Goal: Task Accomplishment & Management: Use online tool/utility

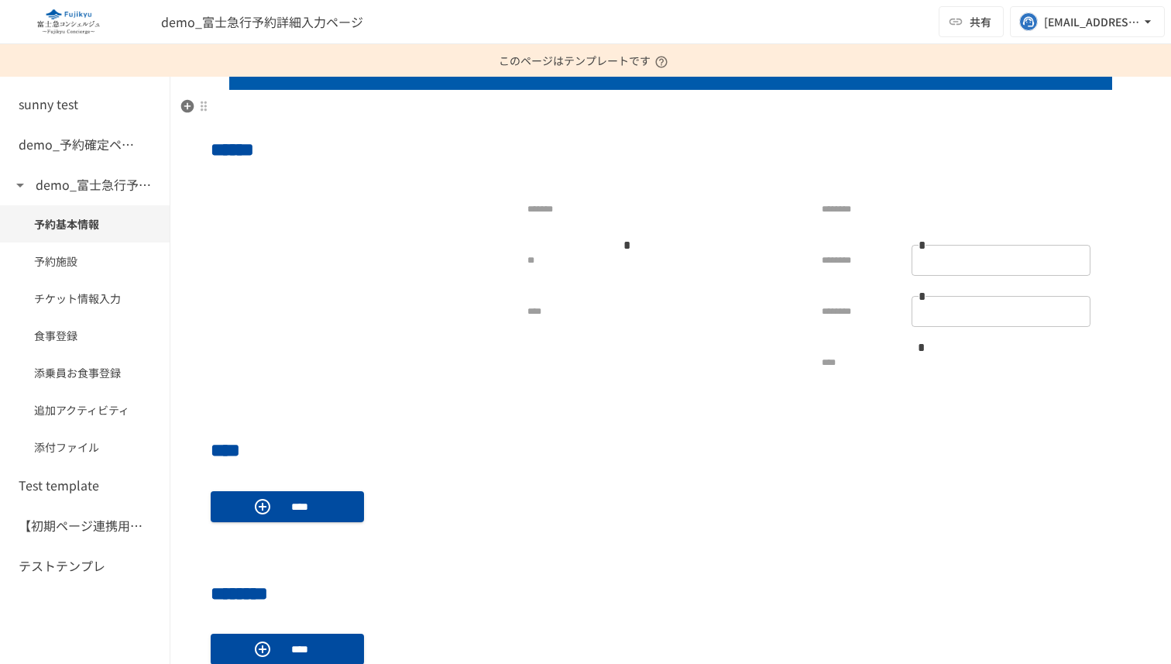
scroll to position [598, 0]
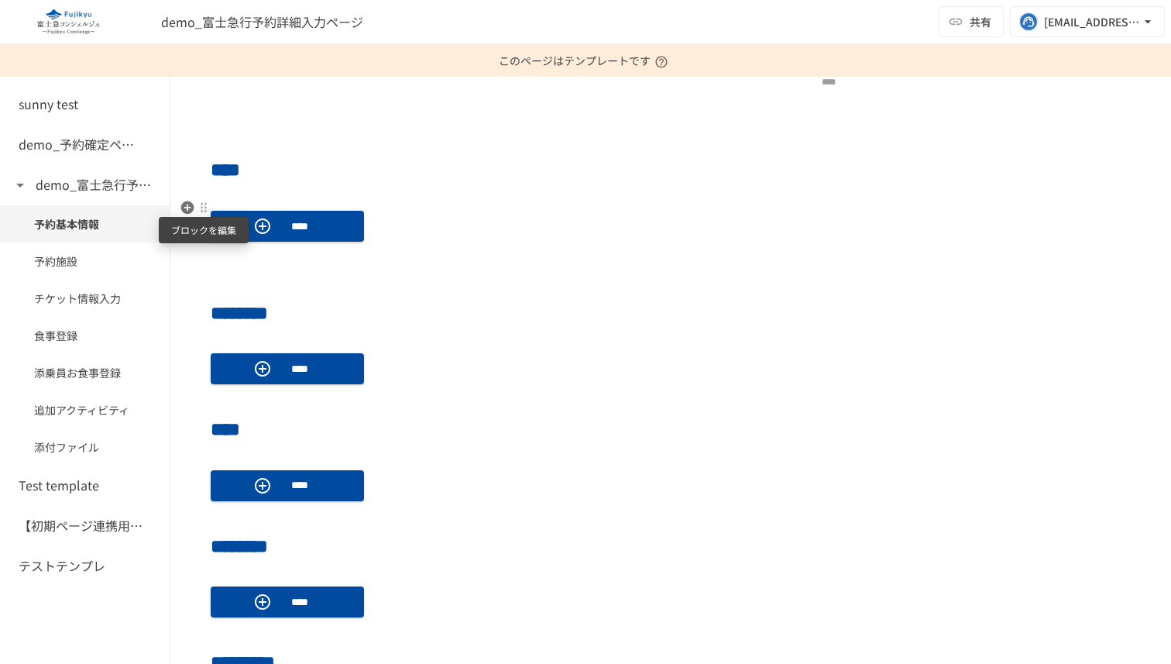
click at [202, 208] on div at bounding box center [204, 207] width 12 height 12
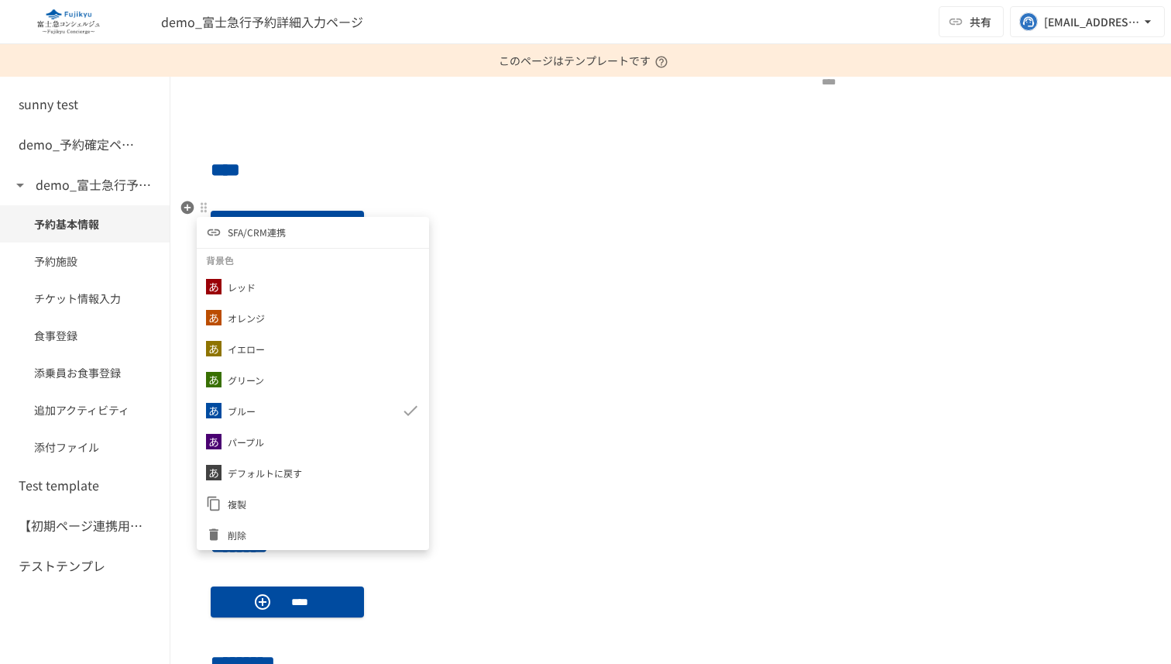
click at [233, 241] on li "SFA/CRM連携" at bounding box center [313, 232] width 232 height 31
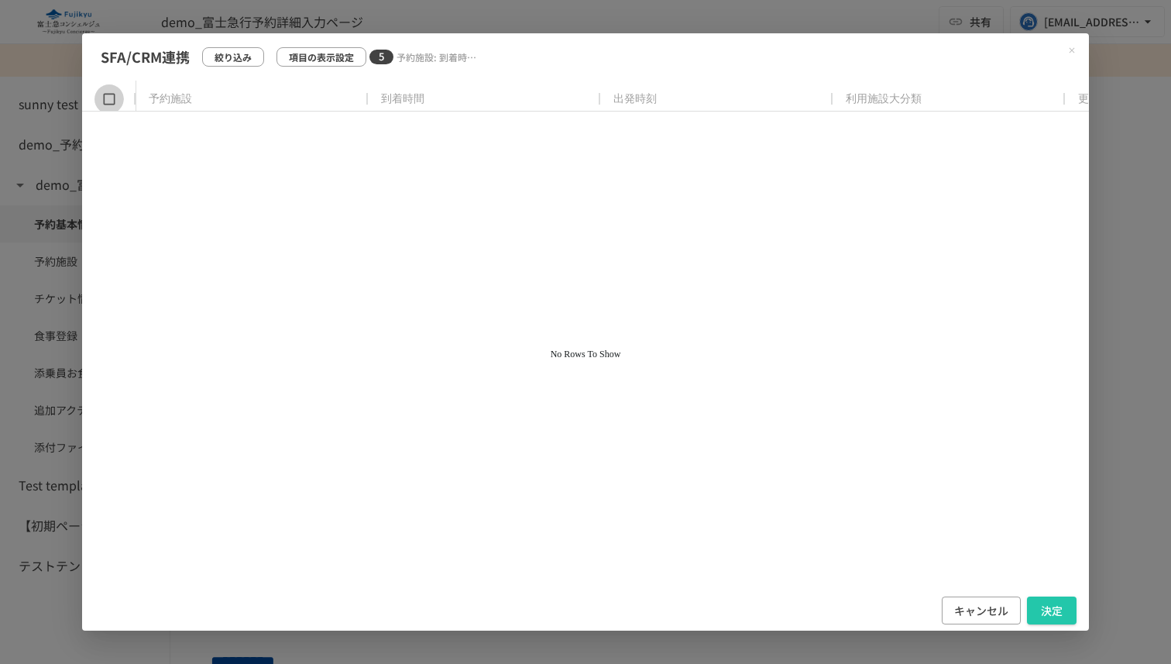
click at [103, 94] on icon at bounding box center [109, 99] width 12 height 12
click at [112, 99] on icon at bounding box center [108, 98] width 15 height 15
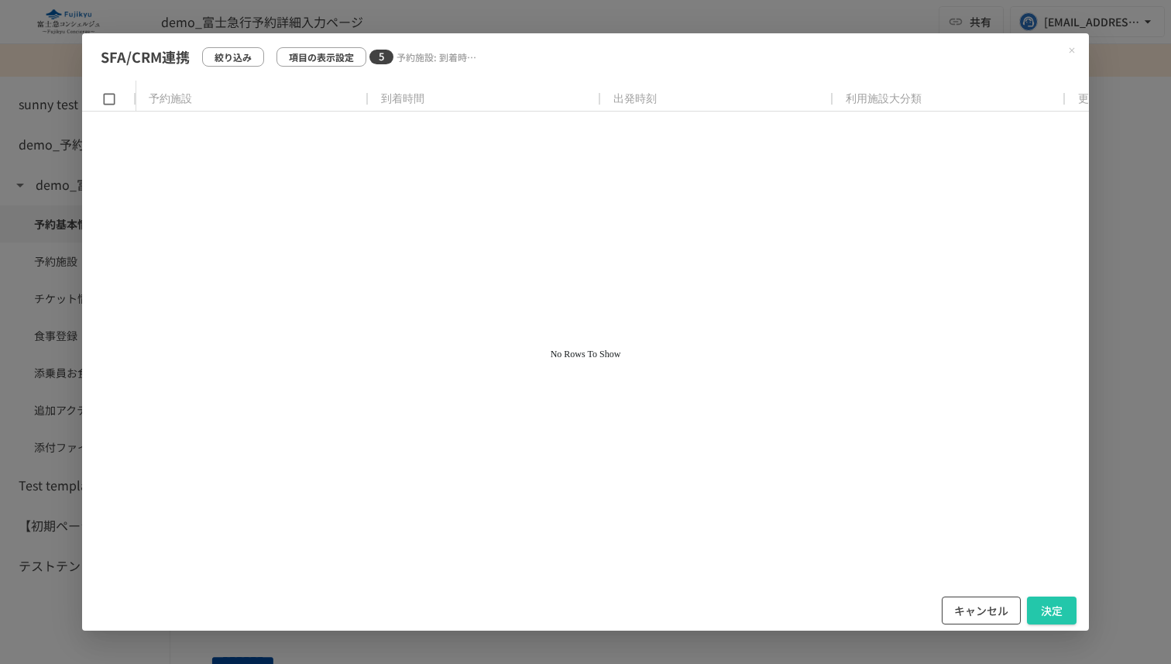
click at [977, 608] on button "キャンセル" at bounding box center [981, 611] width 79 height 29
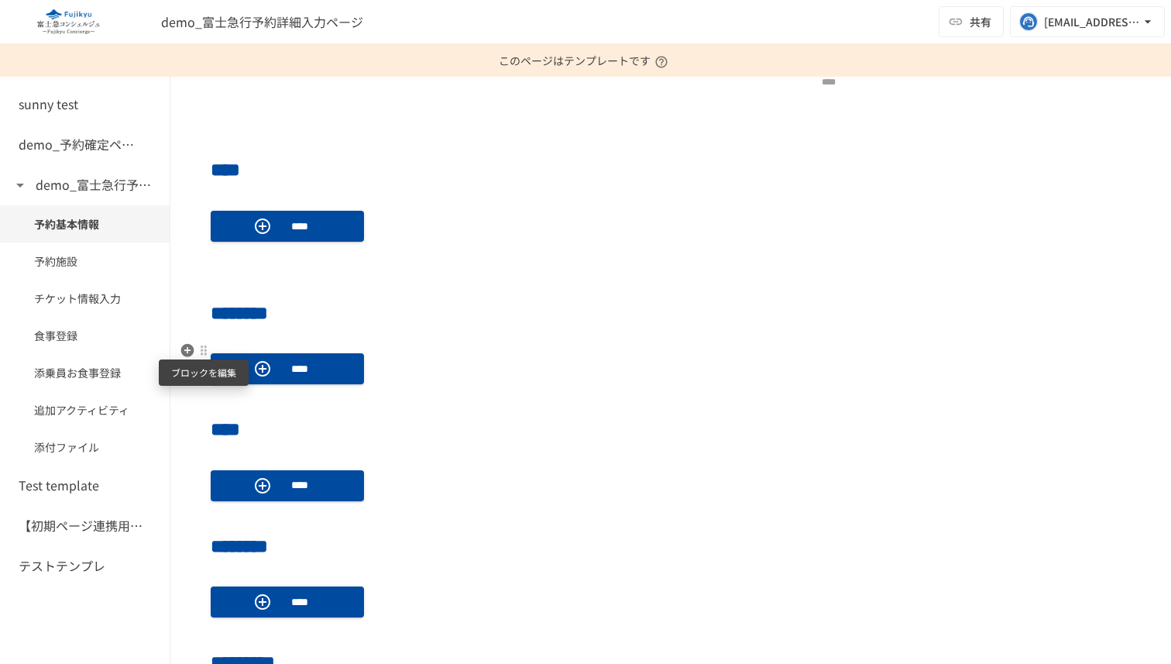
click at [207, 349] on div at bounding box center [204, 350] width 12 height 12
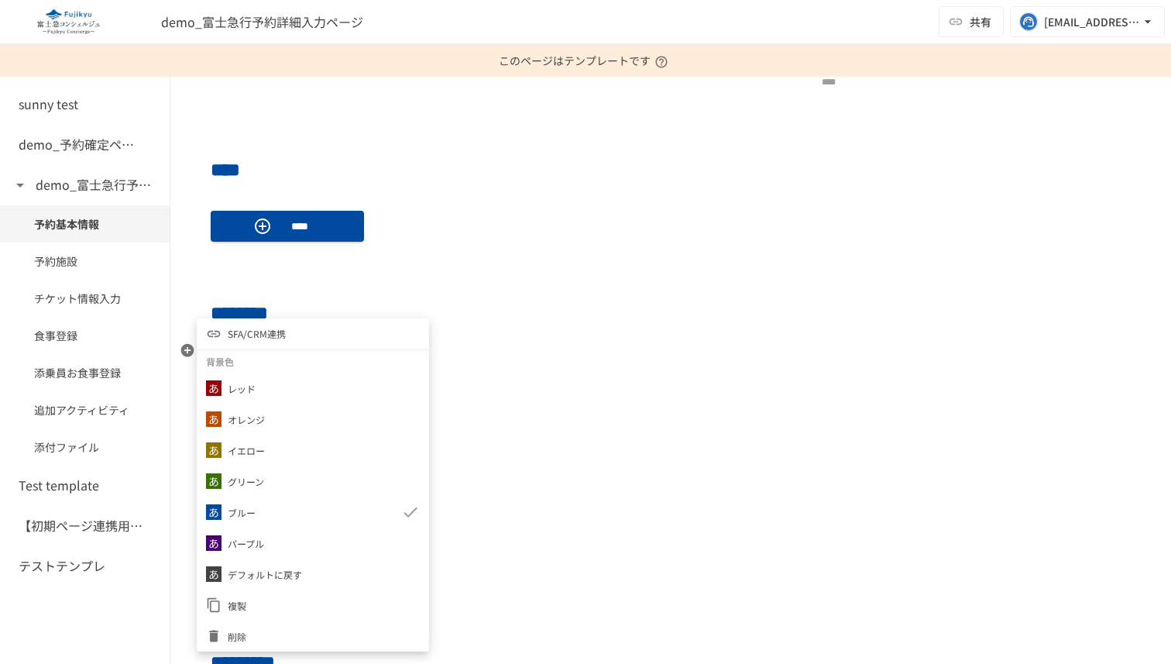
click at [246, 337] on span "SFA/CRM連携" at bounding box center [257, 333] width 58 height 15
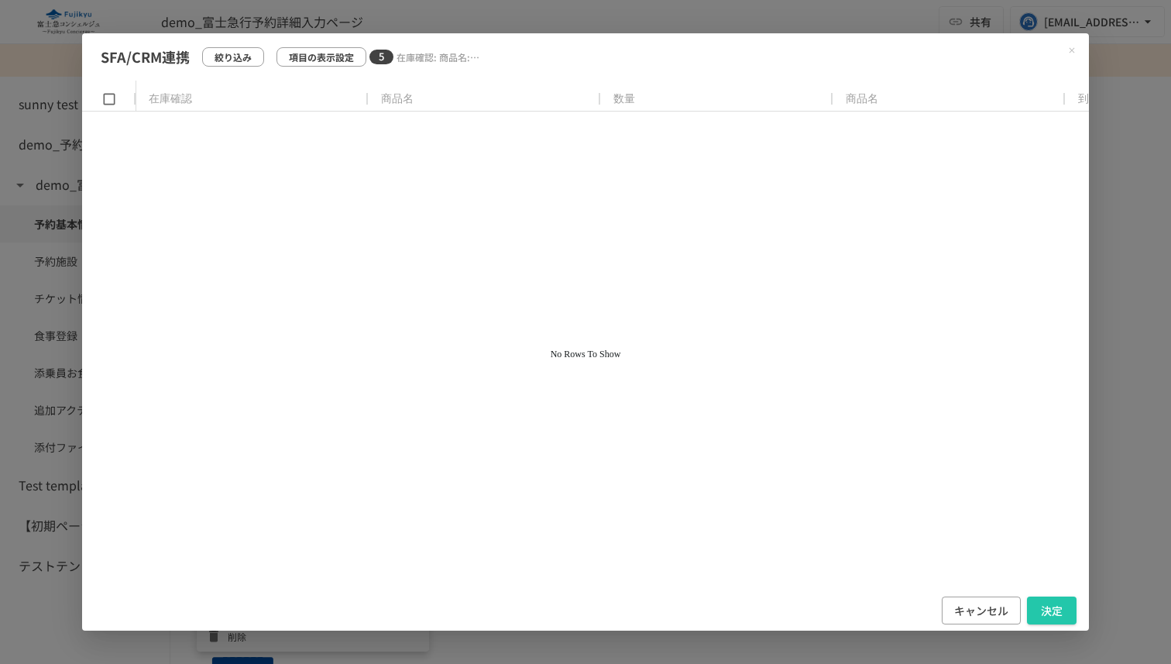
click at [105, 95] on icon at bounding box center [108, 98] width 15 height 15
click at [320, 50] on p "項目の表示設定" at bounding box center [321, 57] width 65 height 15
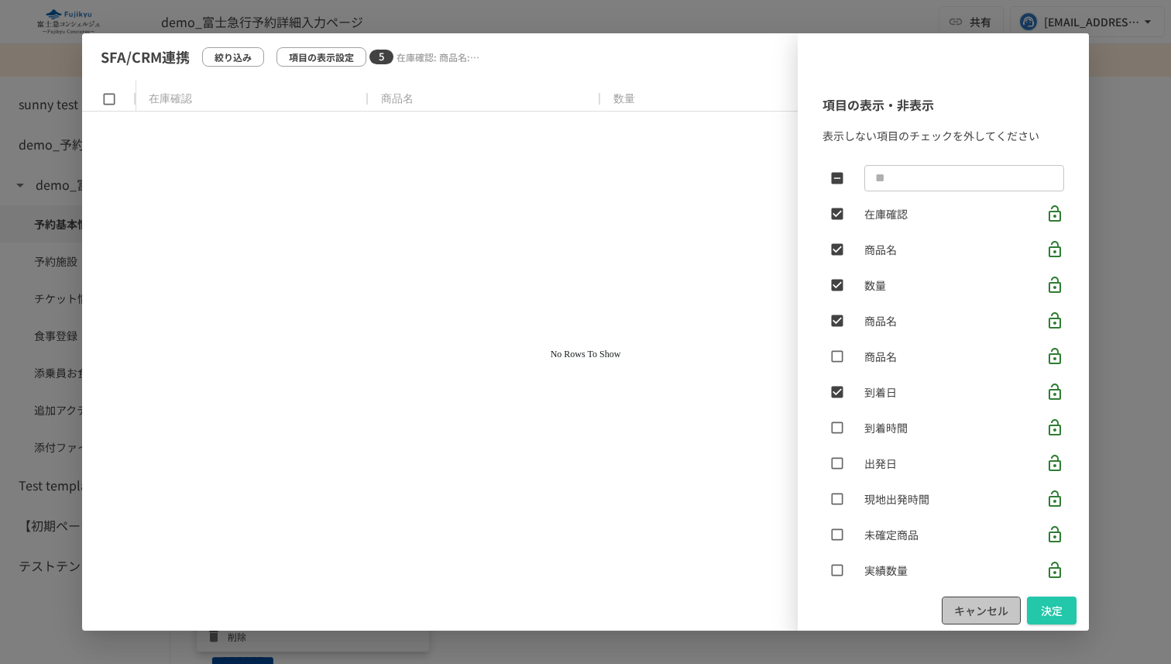
click at [977, 603] on button "キャンセル" at bounding box center [981, 611] width 79 height 29
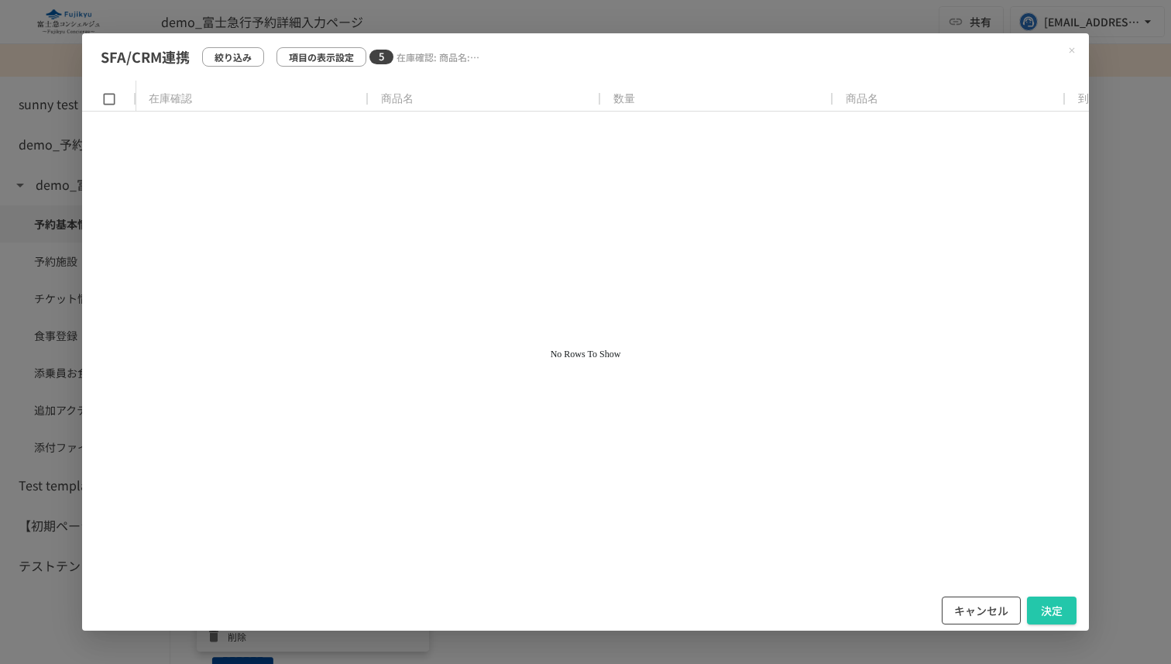
click at [966, 605] on button "キャンセル" at bounding box center [981, 611] width 79 height 29
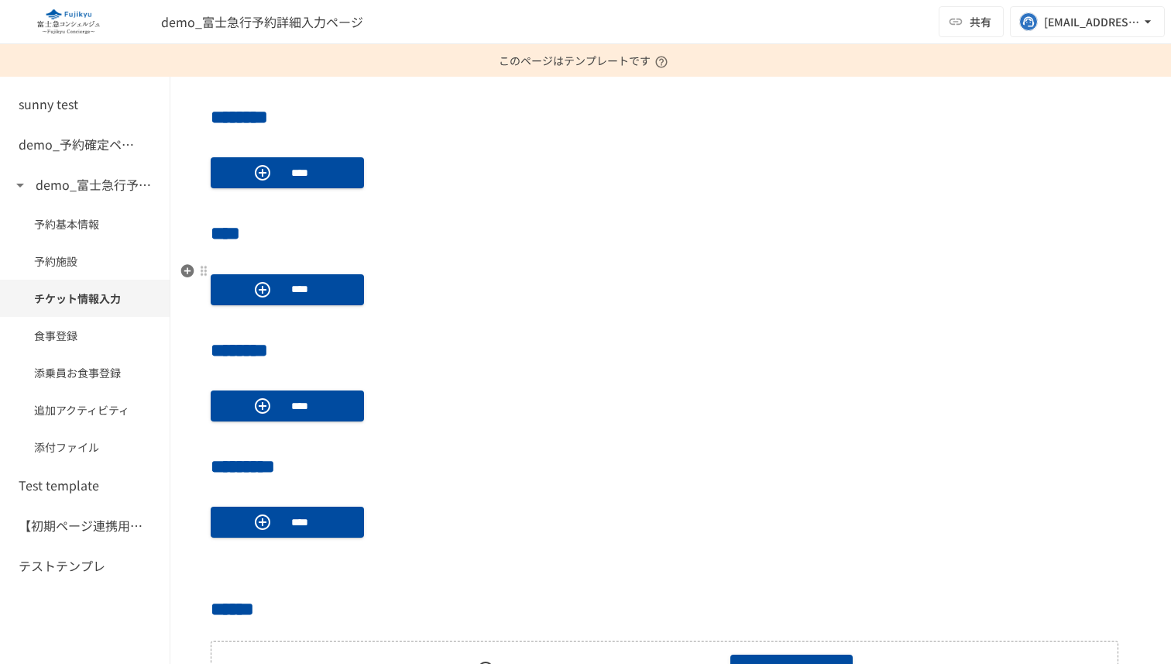
scroll to position [815, 0]
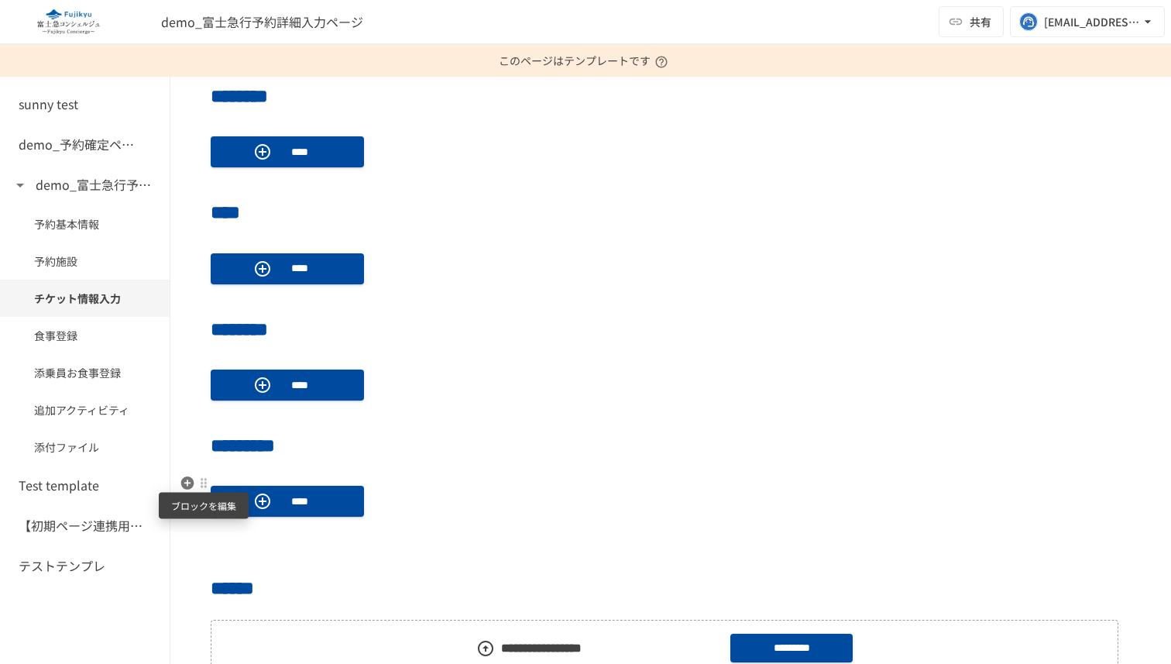
click at [204, 482] on div at bounding box center [204, 482] width 12 height 12
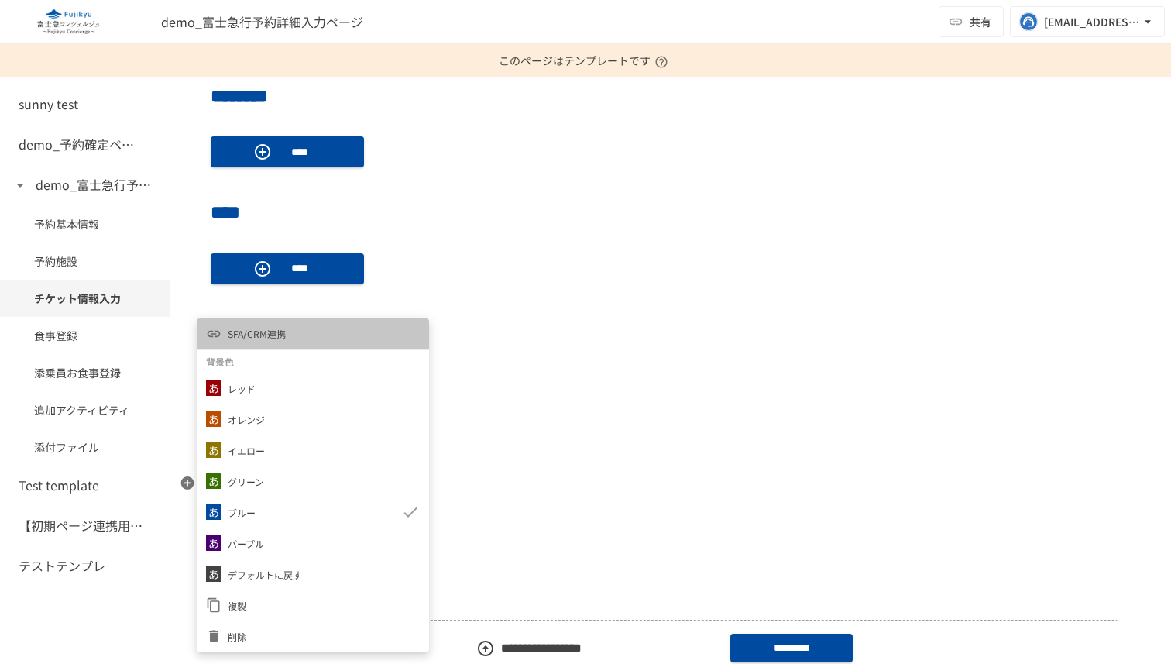
click at [297, 340] on li "SFA/CRM連携" at bounding box center [313, 333] width 232 height 31
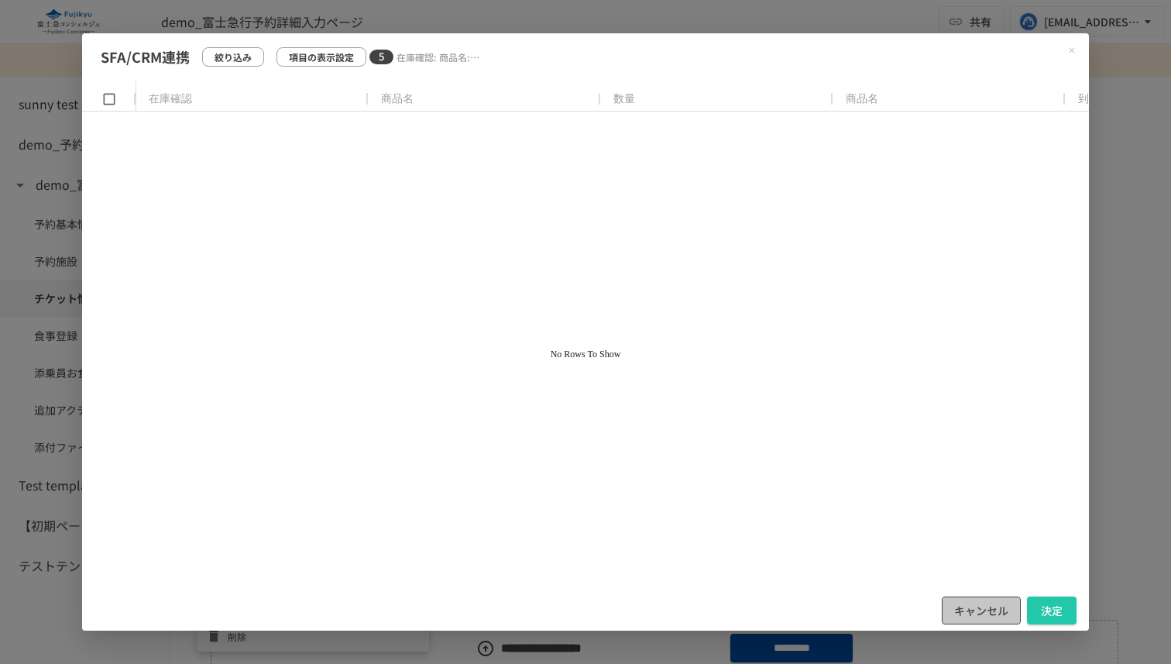
click at [965, 603] on button "キャンセル" at bounding box center [981, 611] width 79 height 29
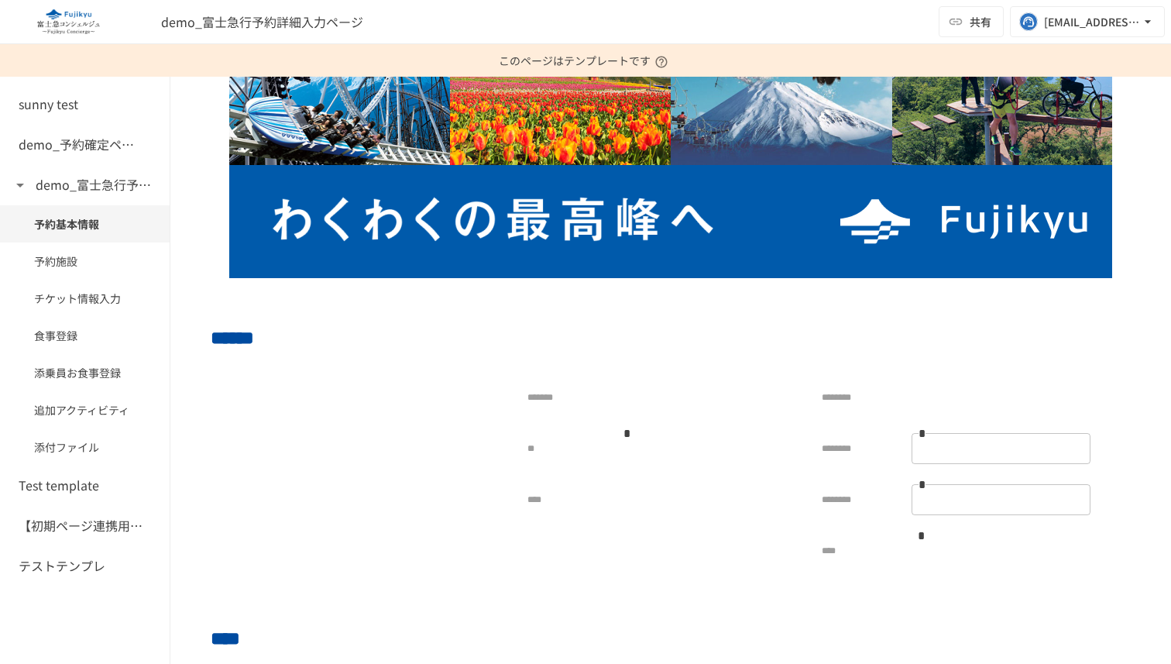
scroll to position [0, 0]
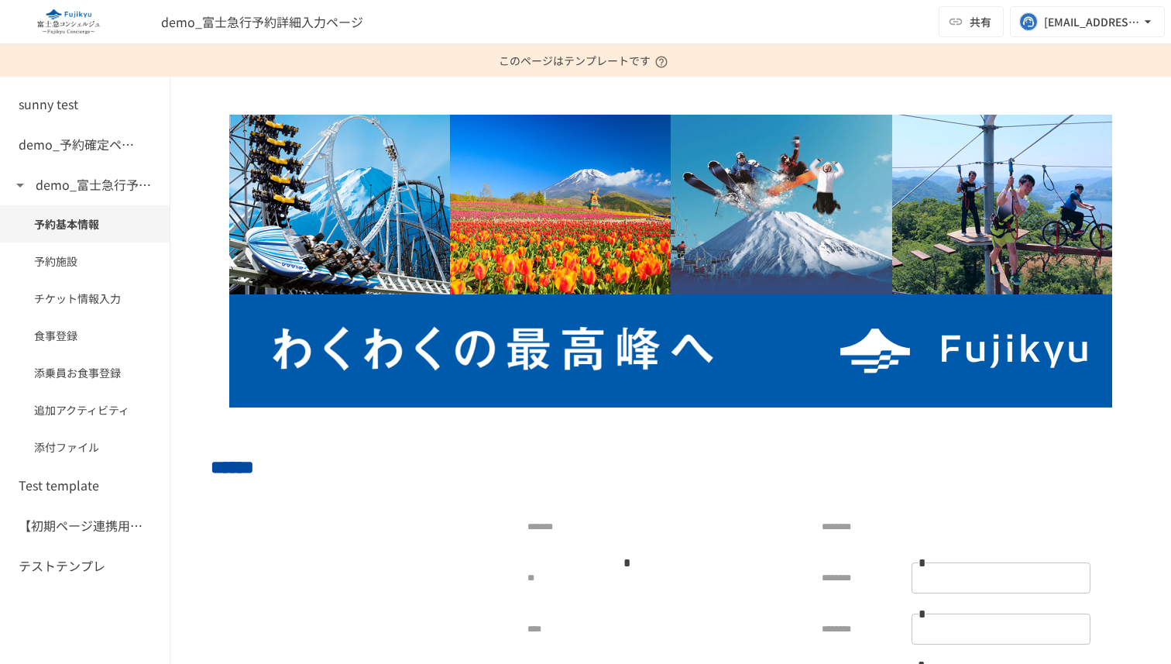
click at [59, 23] on img at bounding box center [68, 21] width 99 height 25
